Goal: Task Accomplishment & Management: Manage account settings

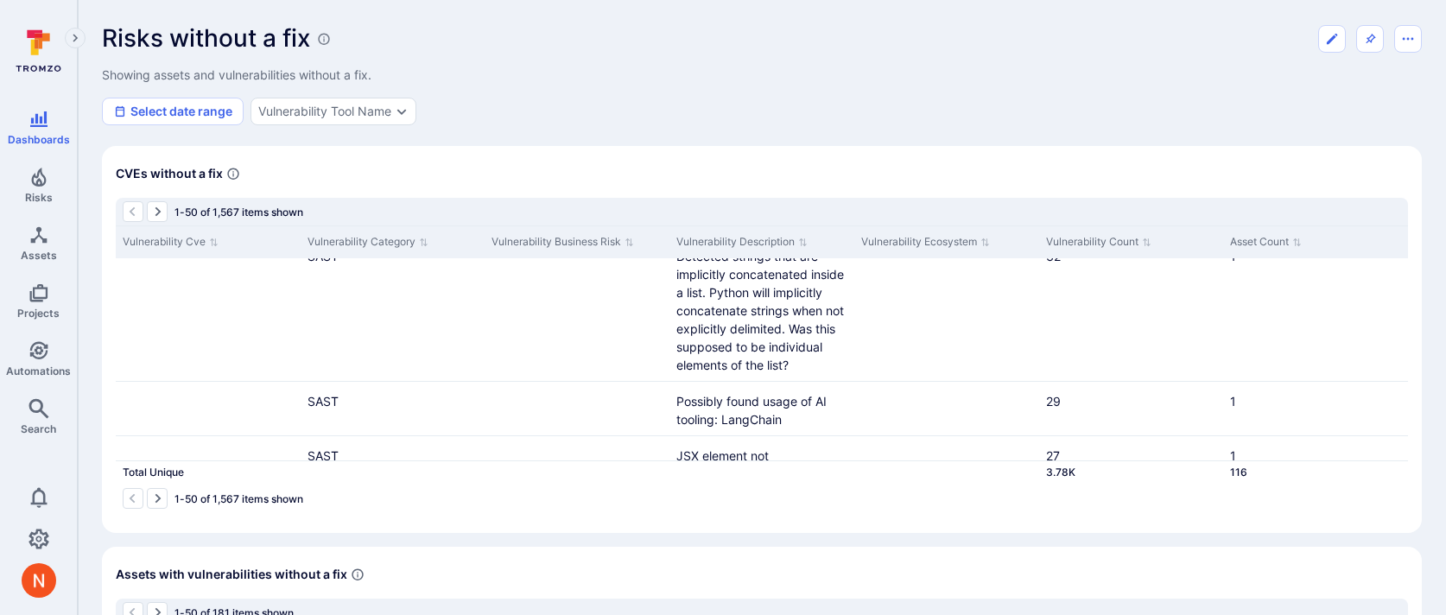
scroll to position [3304, 0]
click at [1338, 38] on icon "Edit dashboard" at bounding box center [1332, 39] width 14 height 14
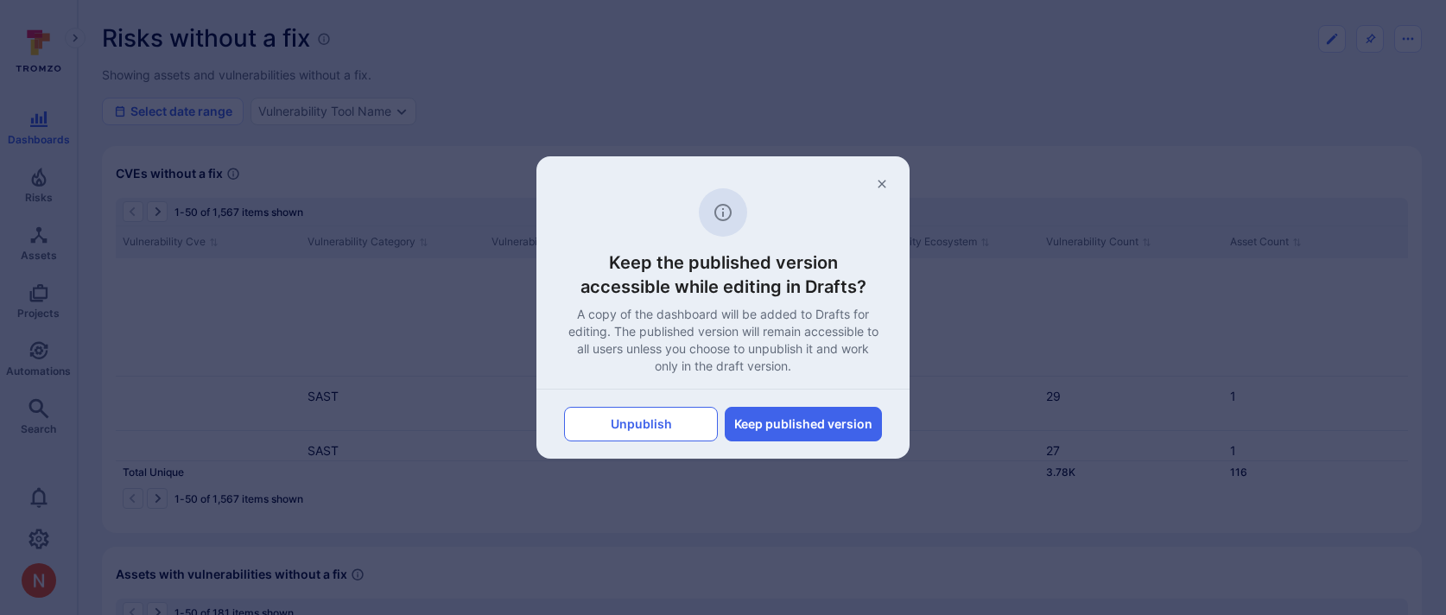
click at [678, 431] on button "Unpublish" at bounding box center [641, 424] width 154 height 35
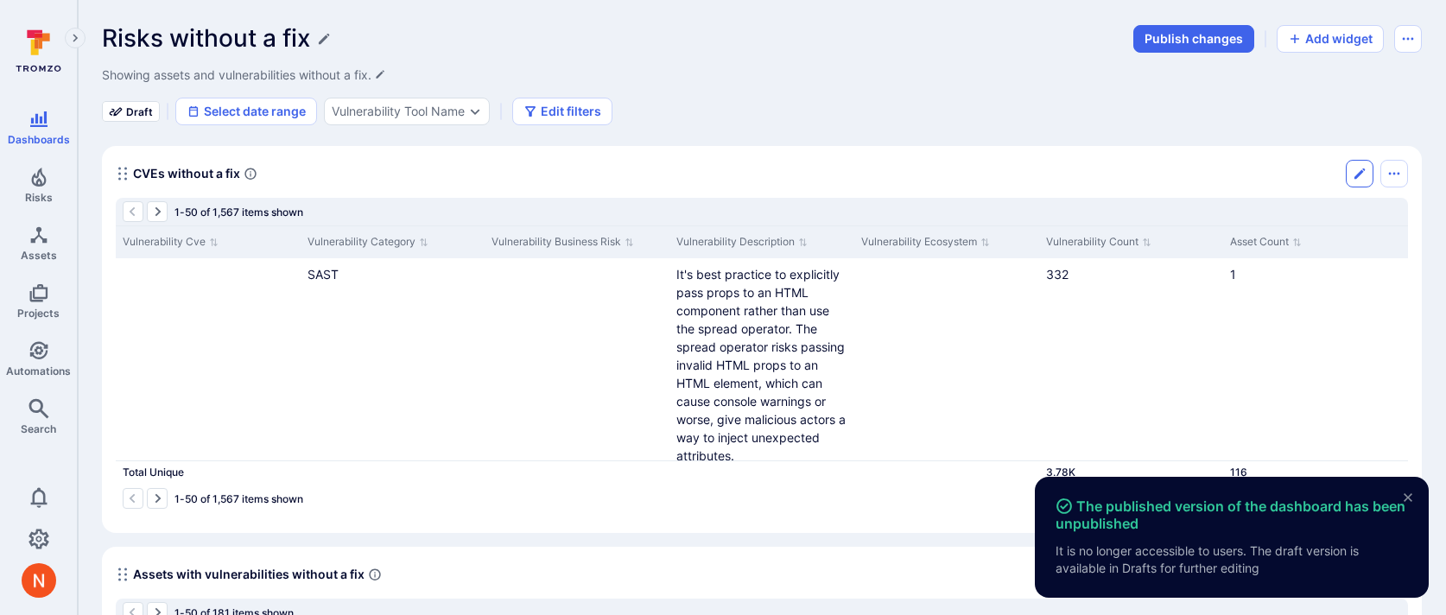
click at [1369, 165] on button "Edit" at bounding box center [1360, 174] width 28 height 28
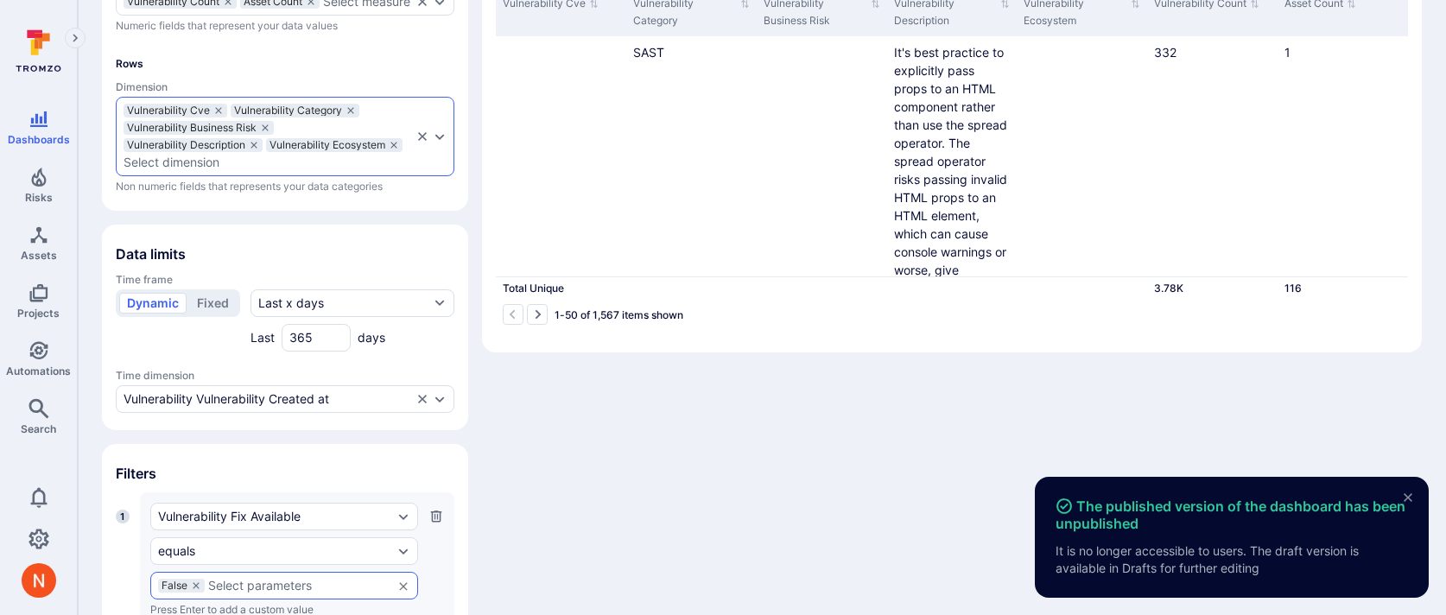
scroll to position [277, 0]
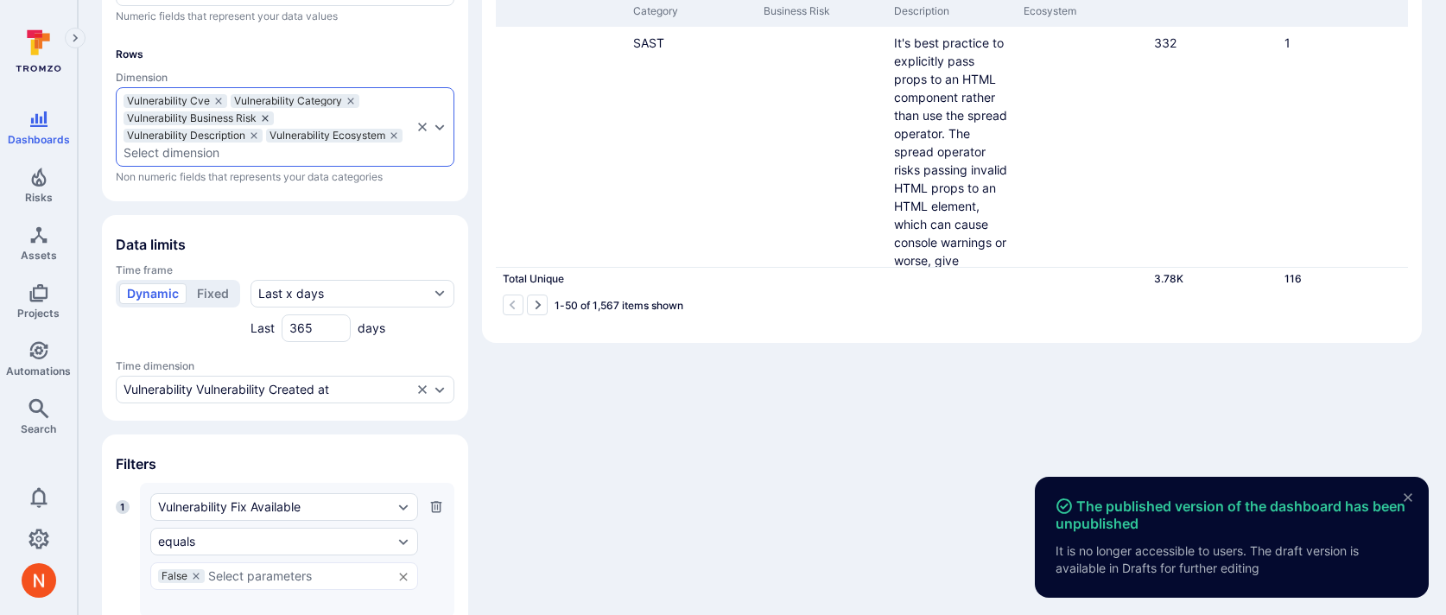
click at [266, 124] on icon "dimensions" at bounding box center [265, 118] width 10 height 10
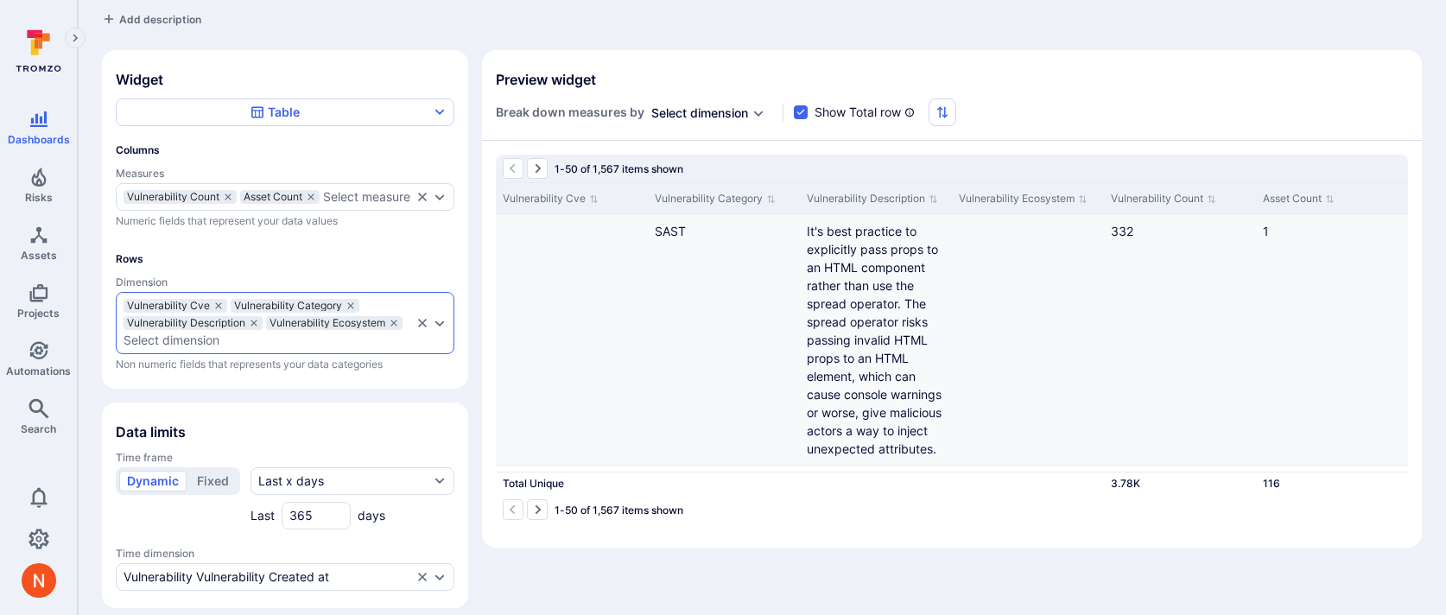
scroll to position [0, 0]
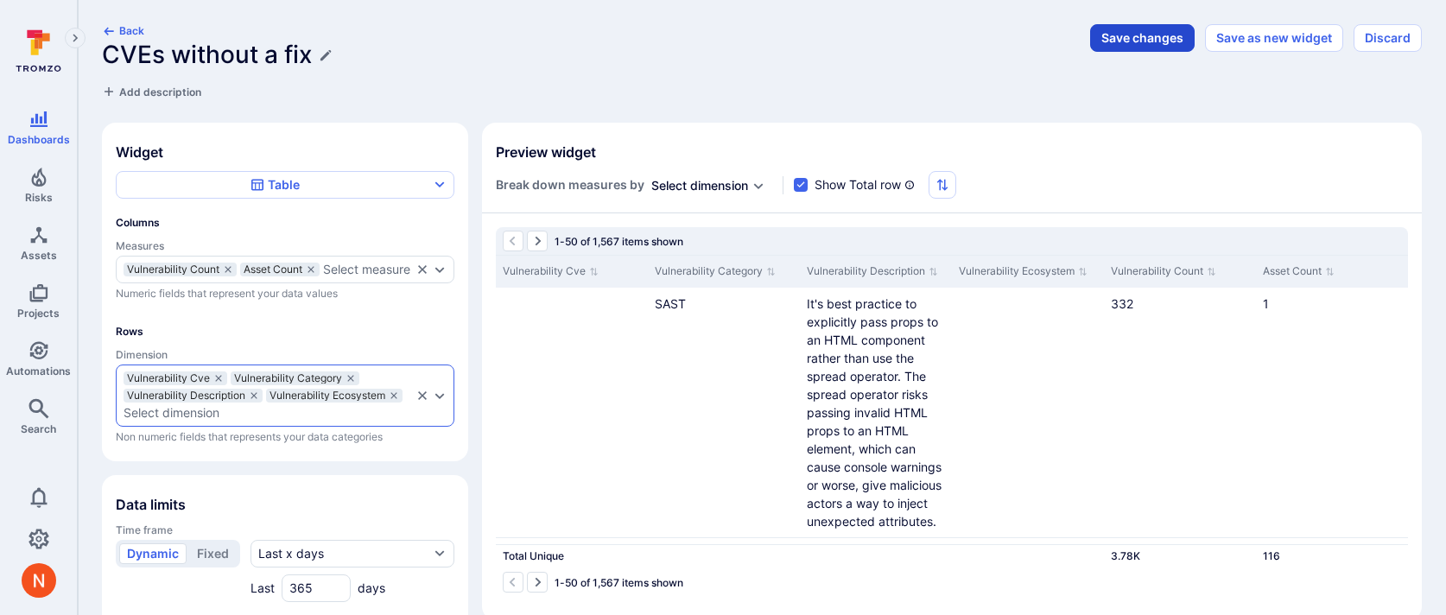
click at [1148, 29] on button "Save changes" at bounding box center [1142, 38] width 105 height 28
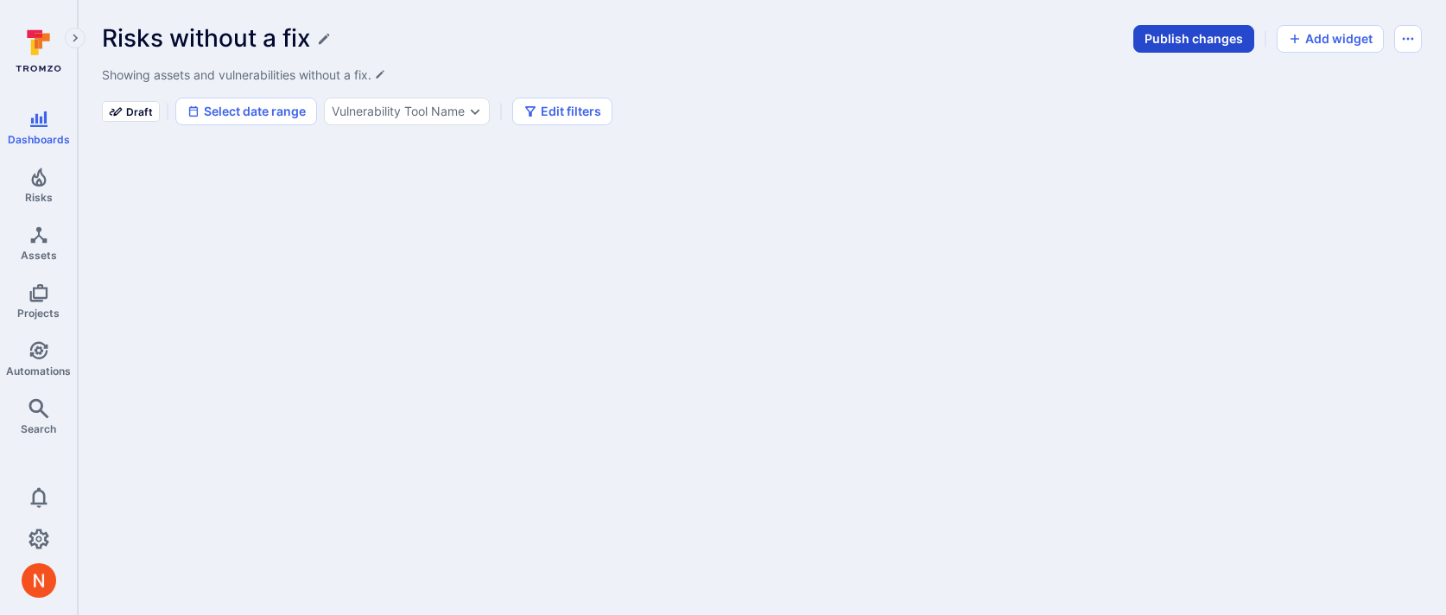
click at [1198, 34] on button "Publish changes" at bounding box center [1194, 39] width 121 height 28
